Goal: Navigation & Orientation: Find specific page/section

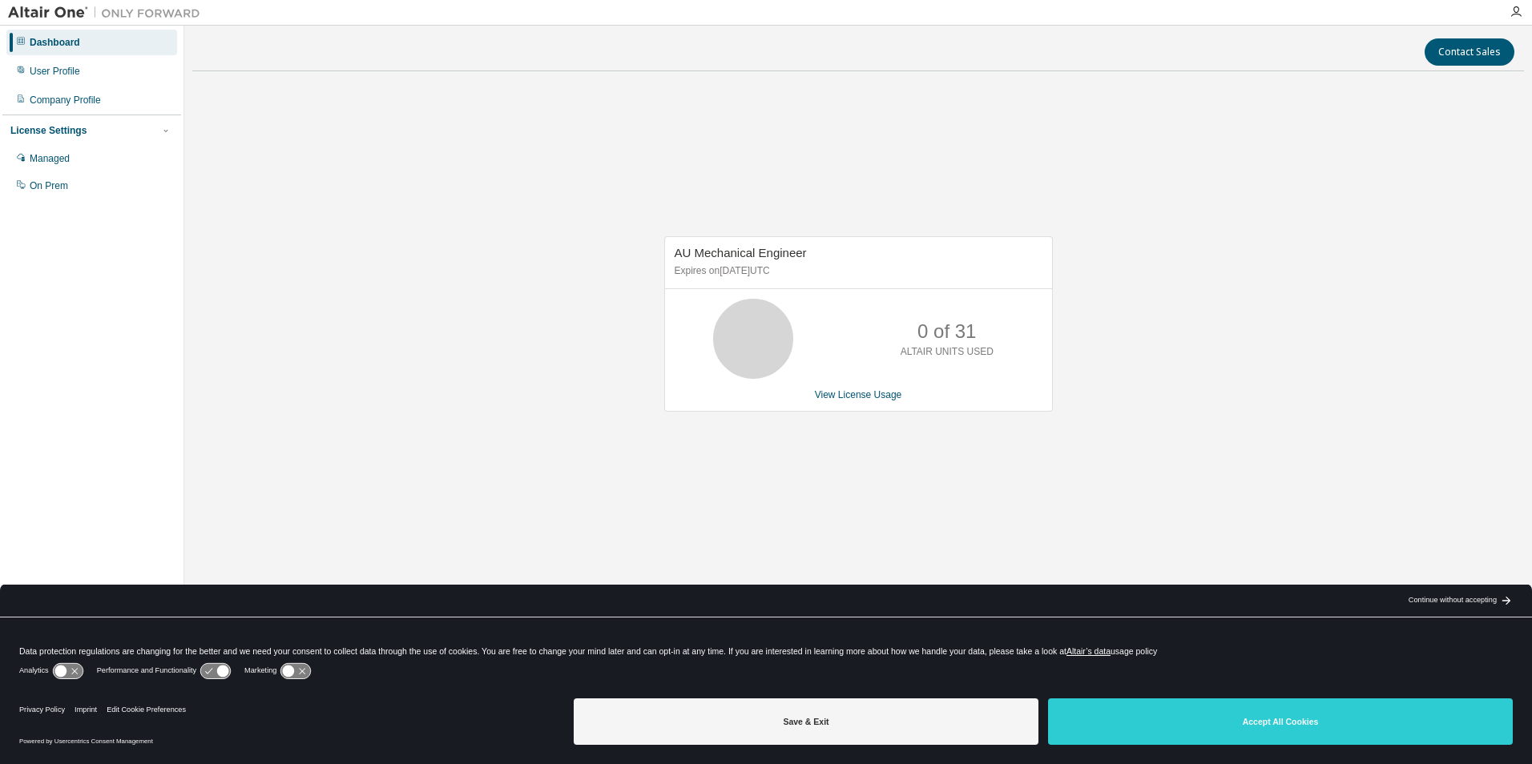
click at [1180, 711] on button "Accept All Cookies" at bounding box center [1280, 722] width 465 height 46
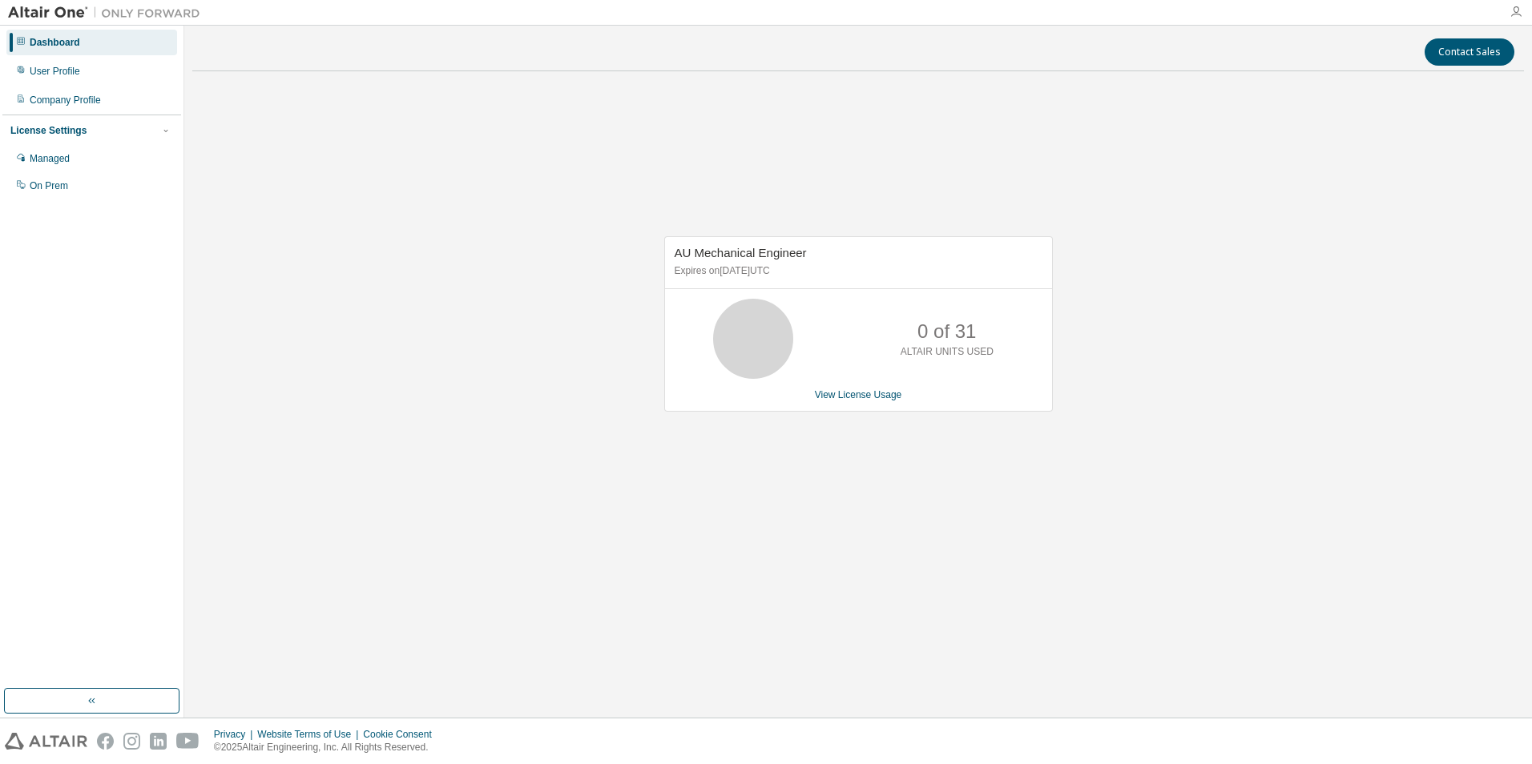
click at [1519, 17] on icon "button" at bounding box center [1515, 12] width 13 height 13
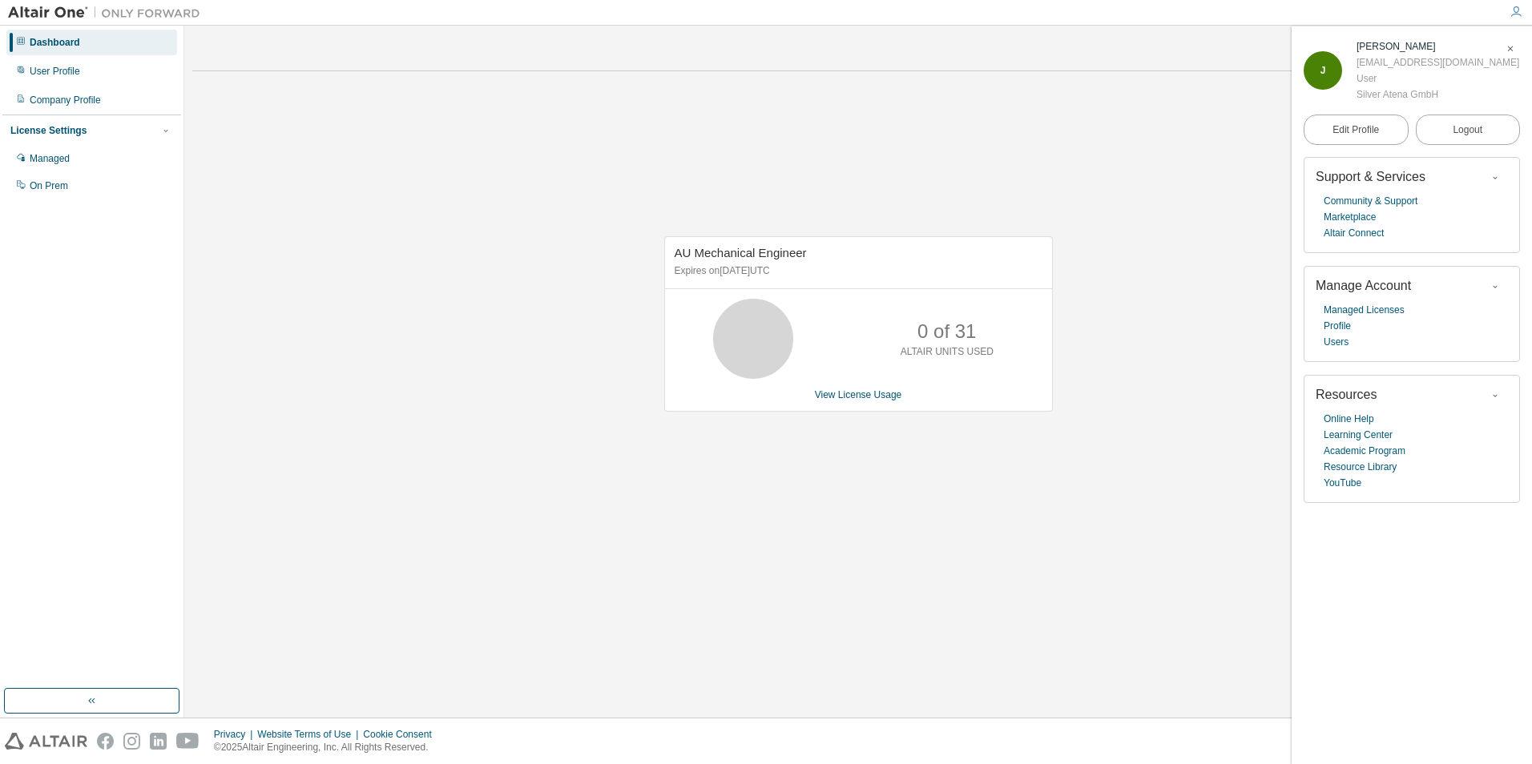
click at [1316, 61] on div "J" at bounding box center [1322, 70] width 38 height 38
click at [1348, 437] on link "Learning Center" at bounding box center [1358, 435] width 69 height 16
